Goal: Find specific page/section: Find specific page/section

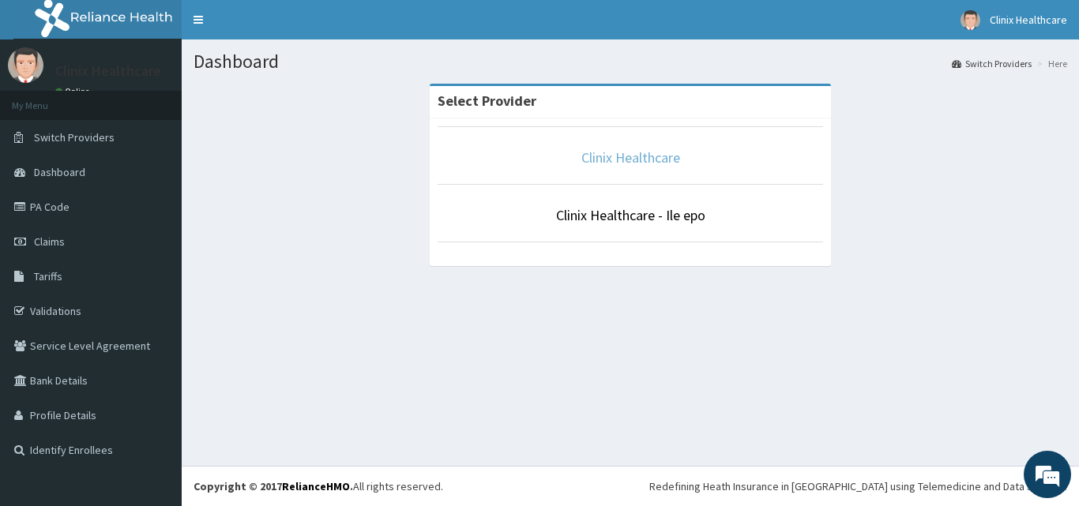
click at [646, 160] on link "Clinix Healthcare" at bounding box center [630, 157] width 99 height 18
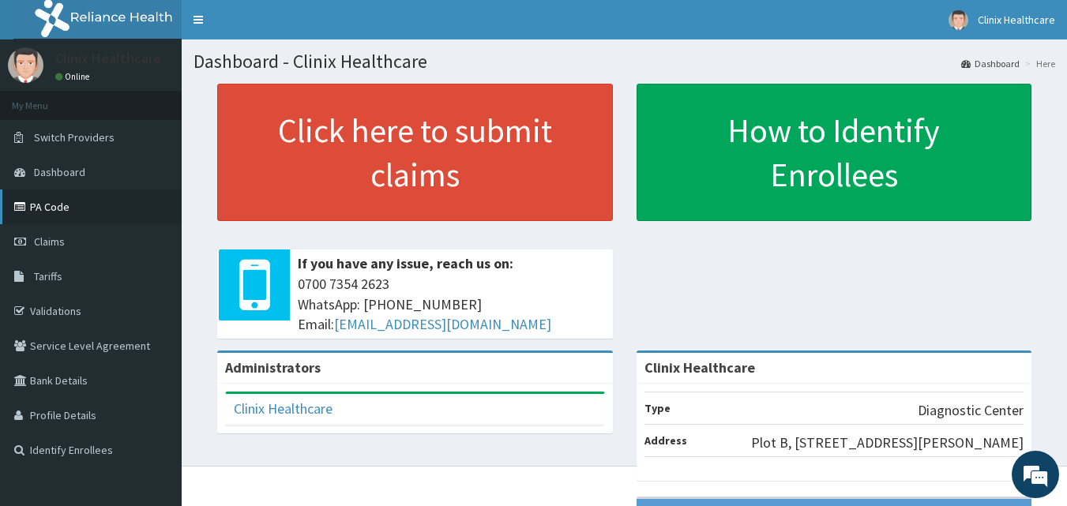
click at [38, 204] on link "PA Code" at bounding box center [91, 207] width 182 height 35
